Goal: Task Accomplishment & Management: Manage account settings

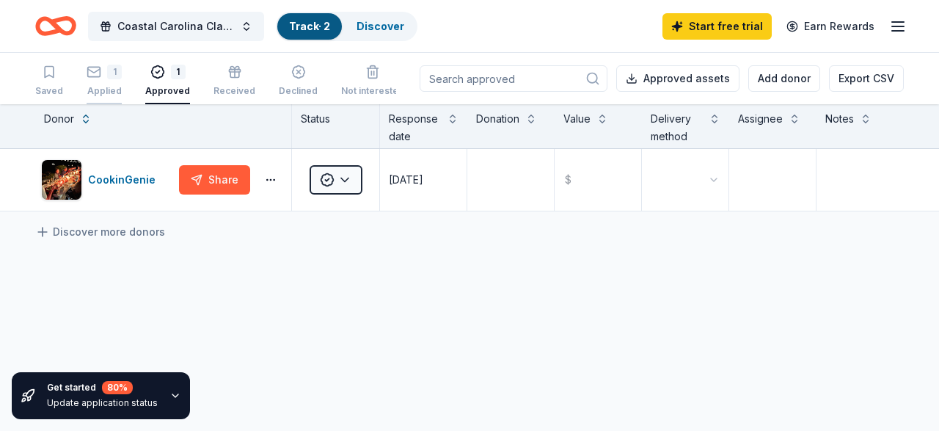
click at [90, 90] on div "Applied" at bounding box center [104, 91] width 35 height 12
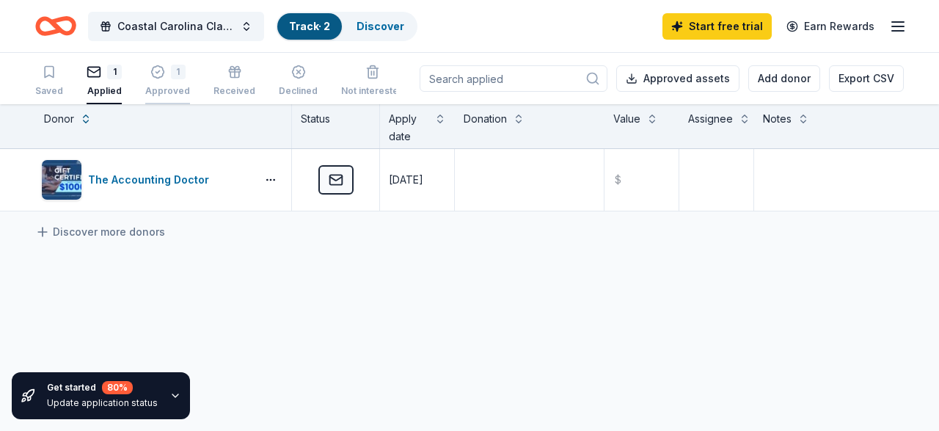
click at [159, 84] on div "1 Approved" at bounding box center [167, 81] width 45 height 32
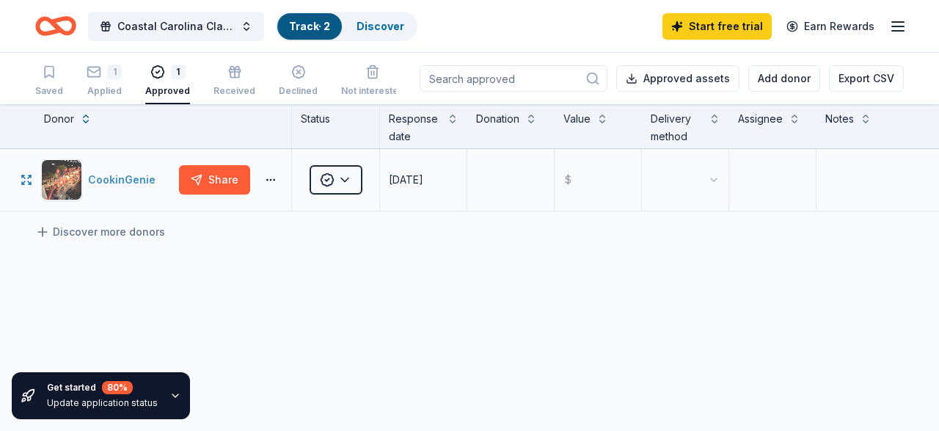
click at [139, 178] on div "CookinGenie" at bounding box center [124, 180] width 73 height 18
click at [52, 80] on div "Saved" at bounding box center [49, 81] width 28 height 32
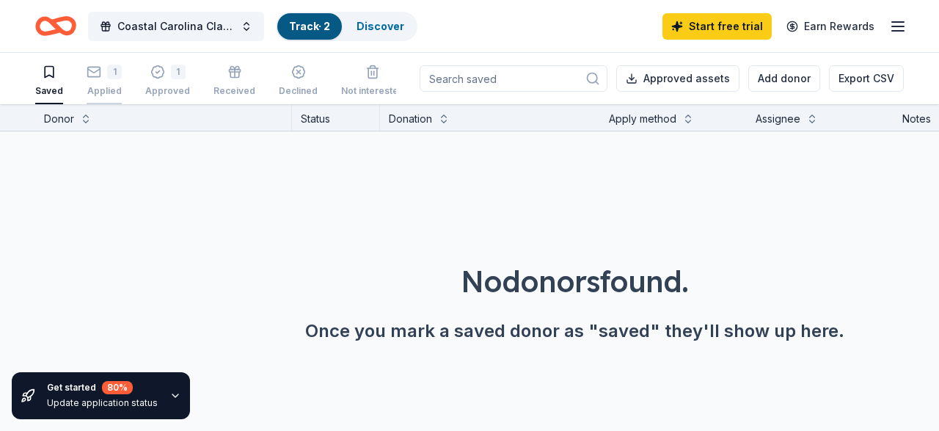
click at [98, 77] on icon "button" at bounding box center [94, 72] width 15 height 15
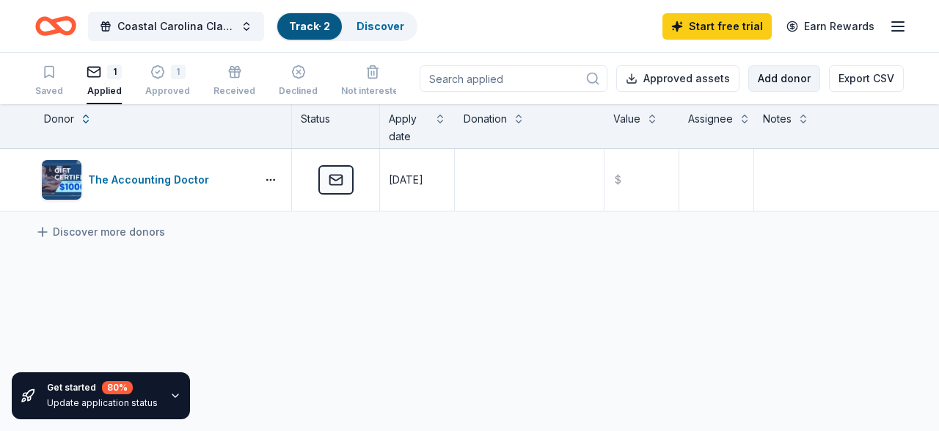
click at [794, 79] on button "Add donor" at bounding box center [784, 78] width 72 height 26
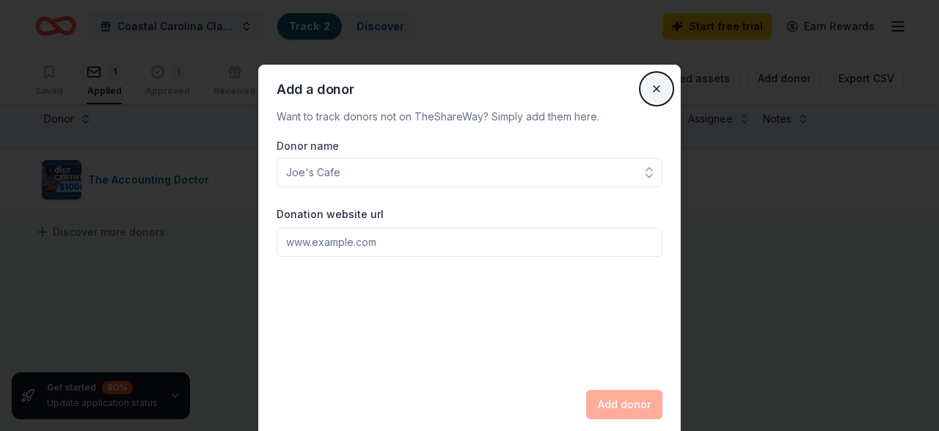
click at [659, 92] on button "Close" at bounding box center [656, 88] width 29 height 29
